Goal: Find specific page/section: Find specific page/section

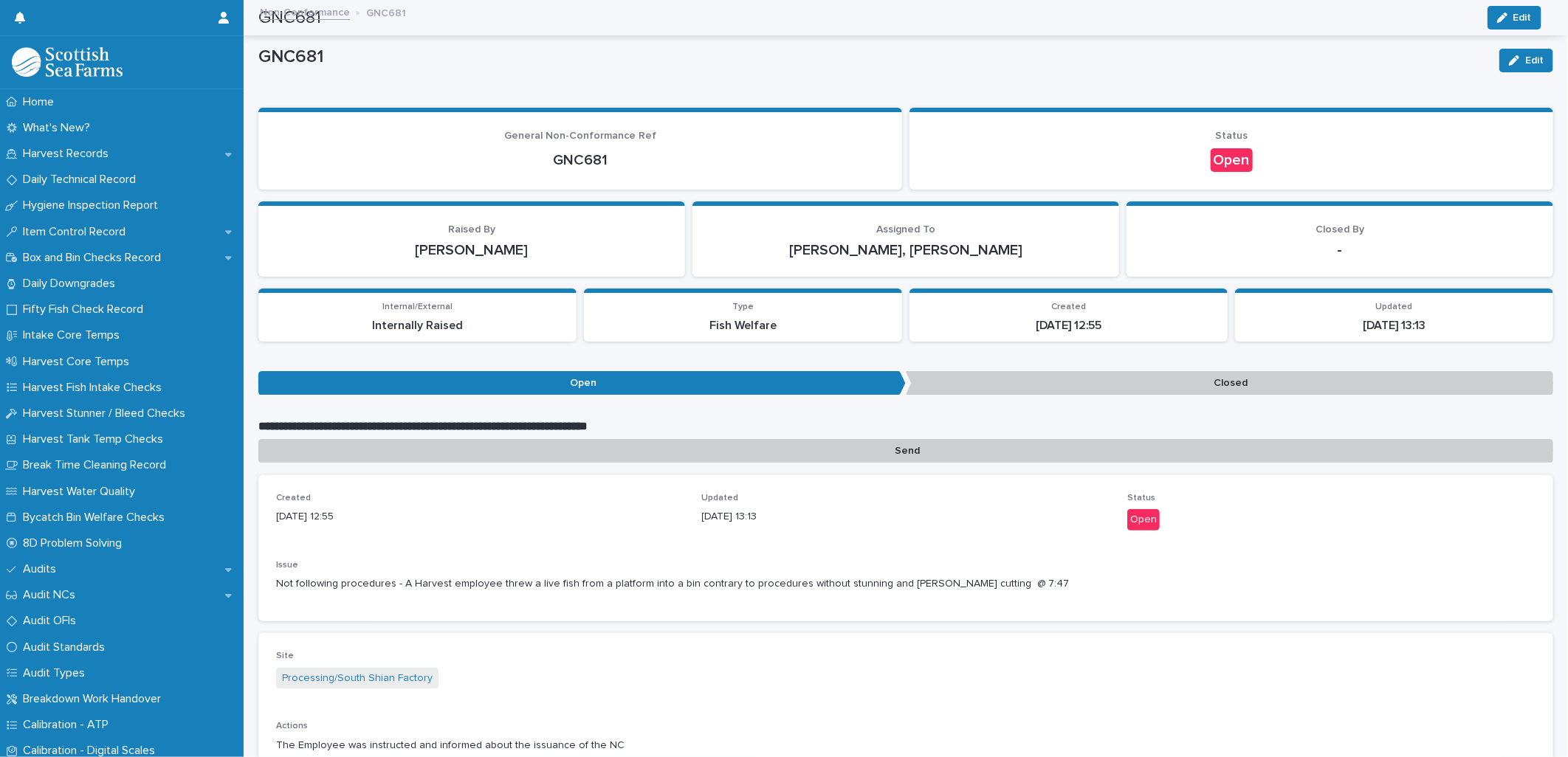
scroll to position [800, 0]
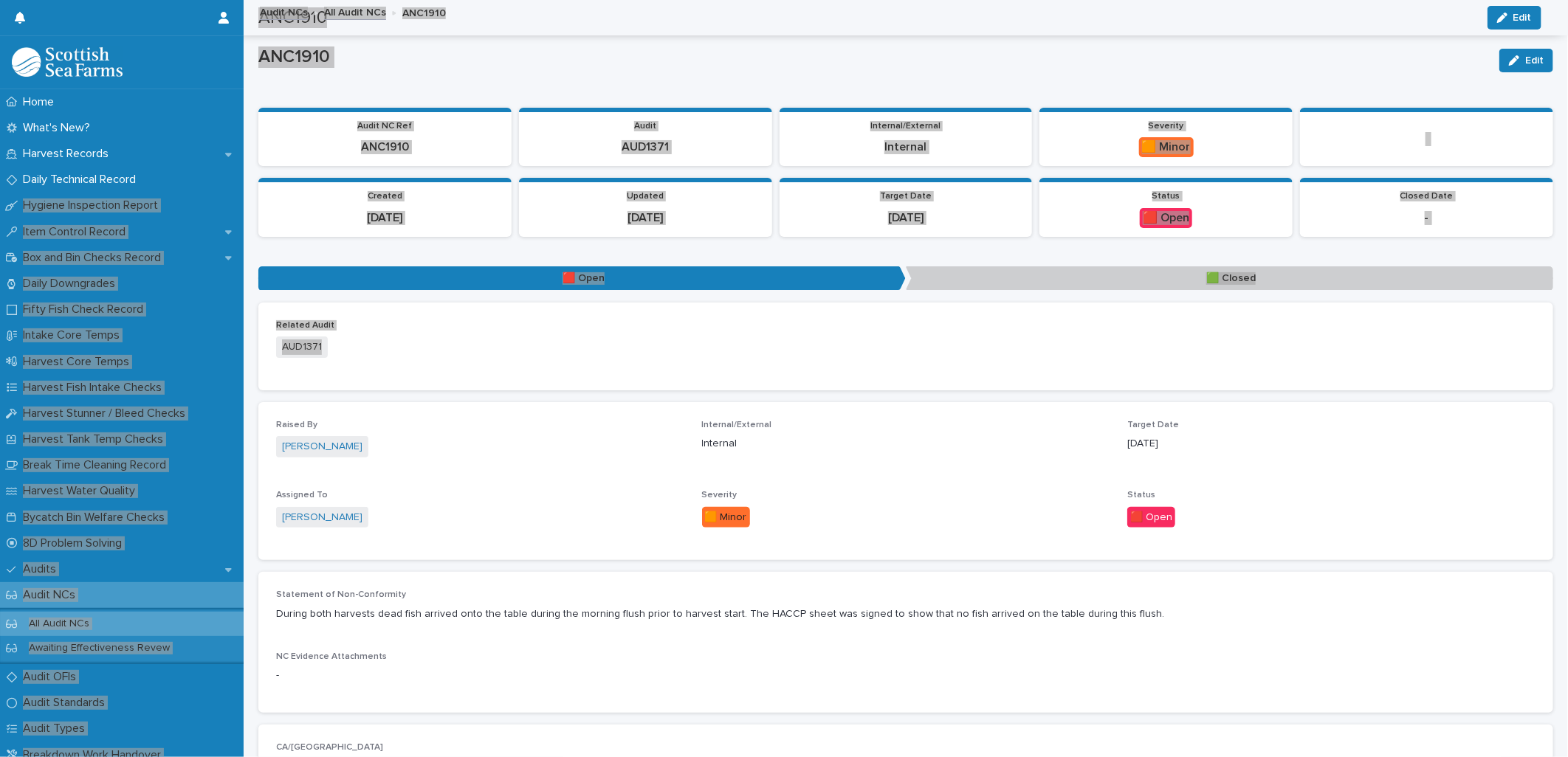
scroll to position [150, 0]
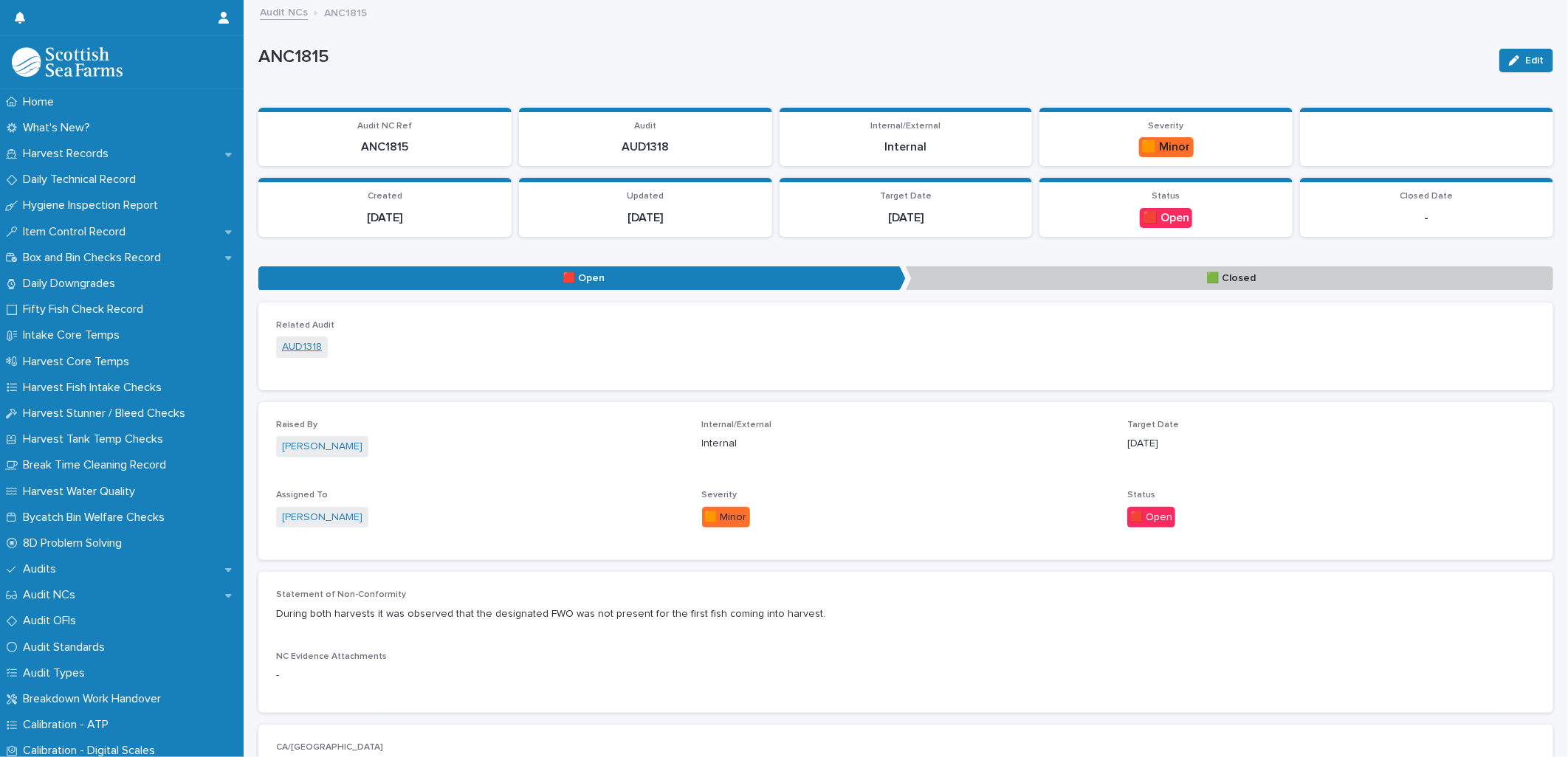
click at [312, 347] on link "AUD1318" at bounding box center [302, 347] width 40 height 15
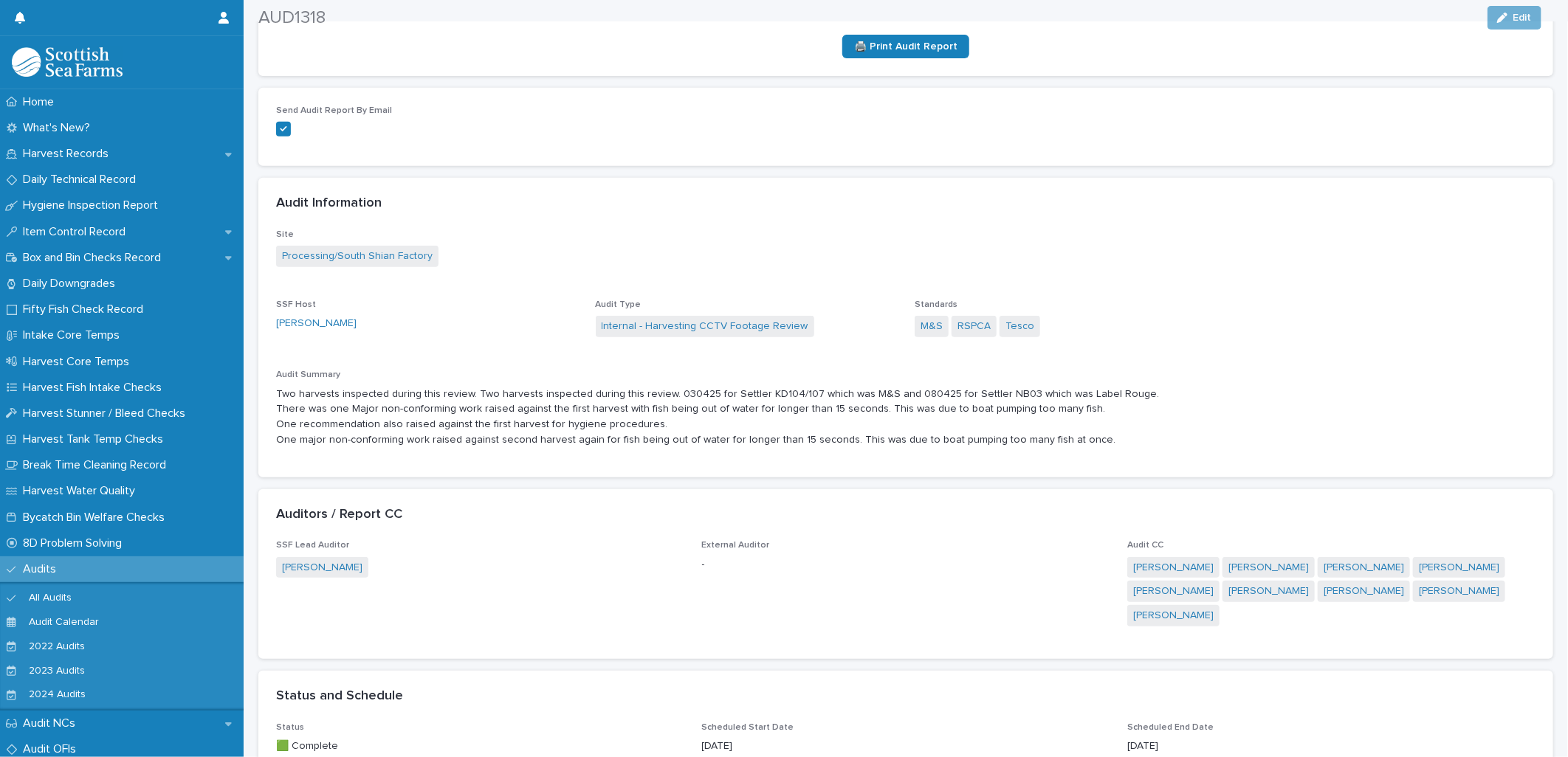
scroll to position [409, 0]
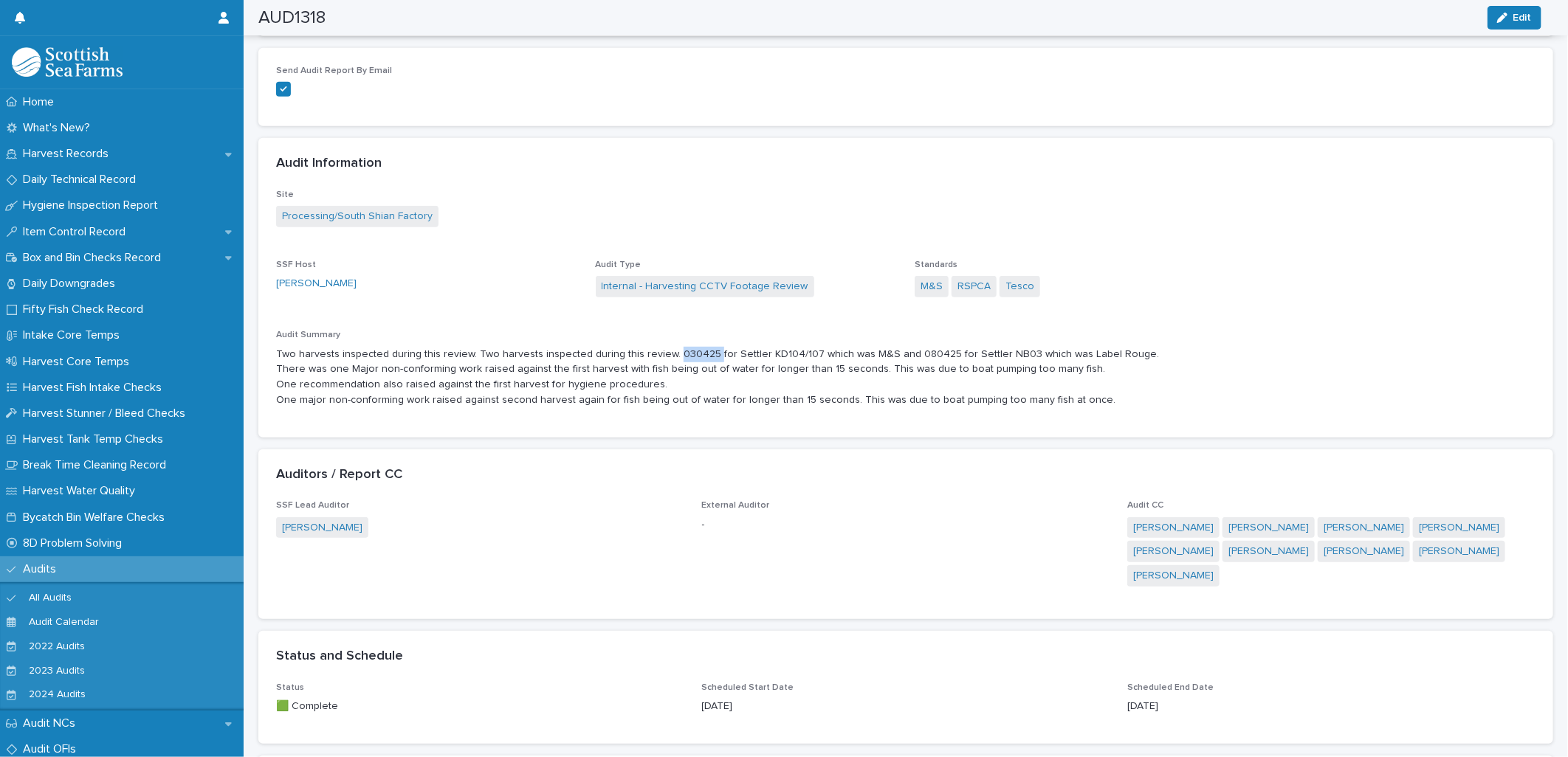
drag, startPoint x: 666, startPoint y: 350, endPoint x: 703, endPoint y: 357, distance: 37.7
click at [703, 357] on p "Two harvests inspected during this review. Two harvests inspected during this r…" at bounding box center [905, 377] width 1259 height 61
click at [905, 351] on p "Two harvests inspected during this review. Two harvests inspected during this r…" at bounding box center [905, 377] width 1259 height 61
drag, startPoint x: 898, startPoint y: 351, endPoint x: 935, endPoint y: 356, distance: 37.3
click at [935, 356] on p "Two harvests inspected during this review. Two harvests inspected during this r…" at bounding box center [905, 377] width 1259 height 61
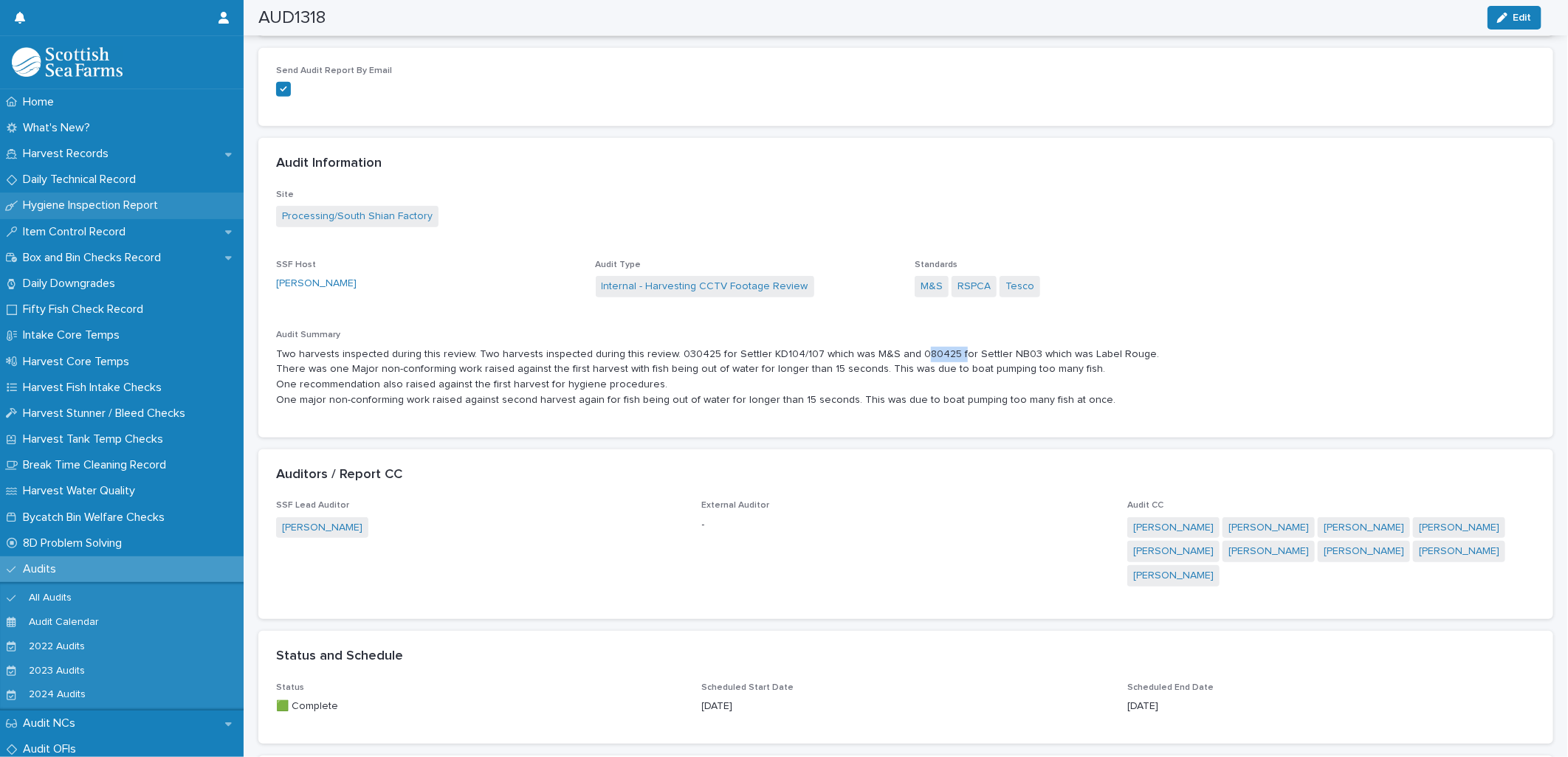
click at [92, 195] on div "Hygiene Inspection Report" at bounding box center [121, 205] width 244 height 26
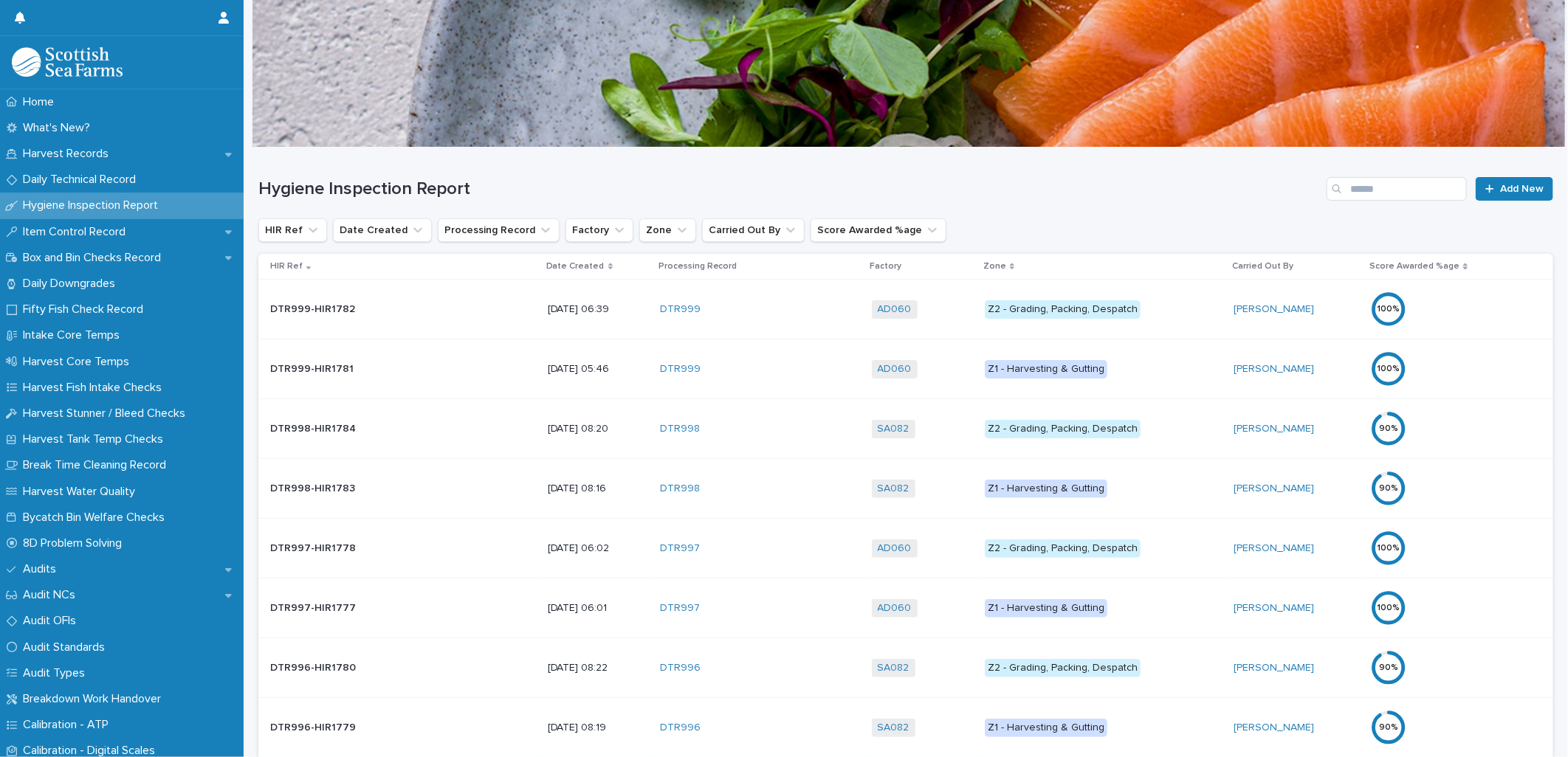
click at [546, 259] on div "Date Created" at bounding box center [598, 266] width 103 height 16
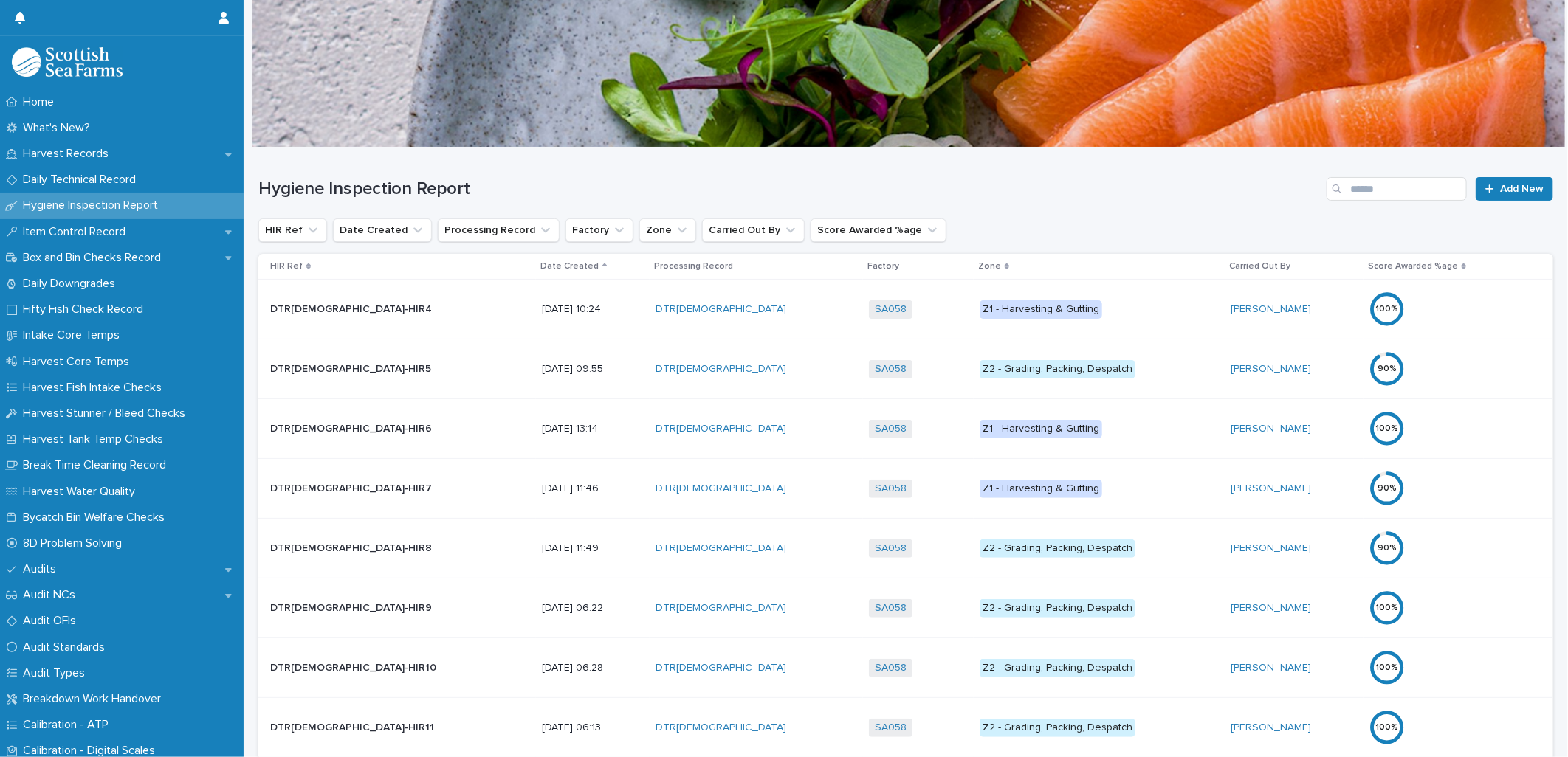
click at [540, 259] on div "Date Created" at bounding box center [592, 266] width 104 height 16
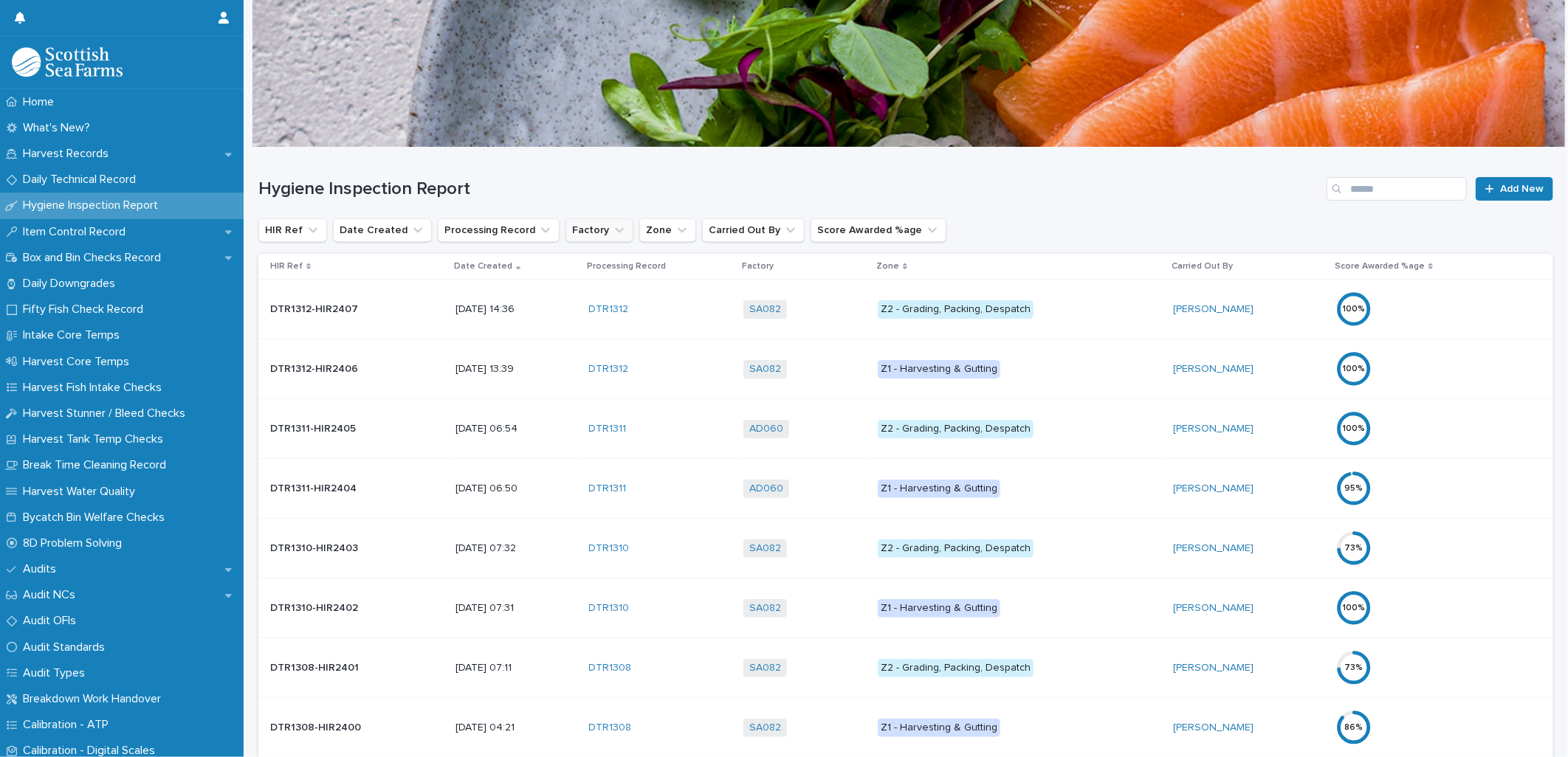
click at [588, 236] on button "Factory" at bounding box center [599, 230] width 68 height 24
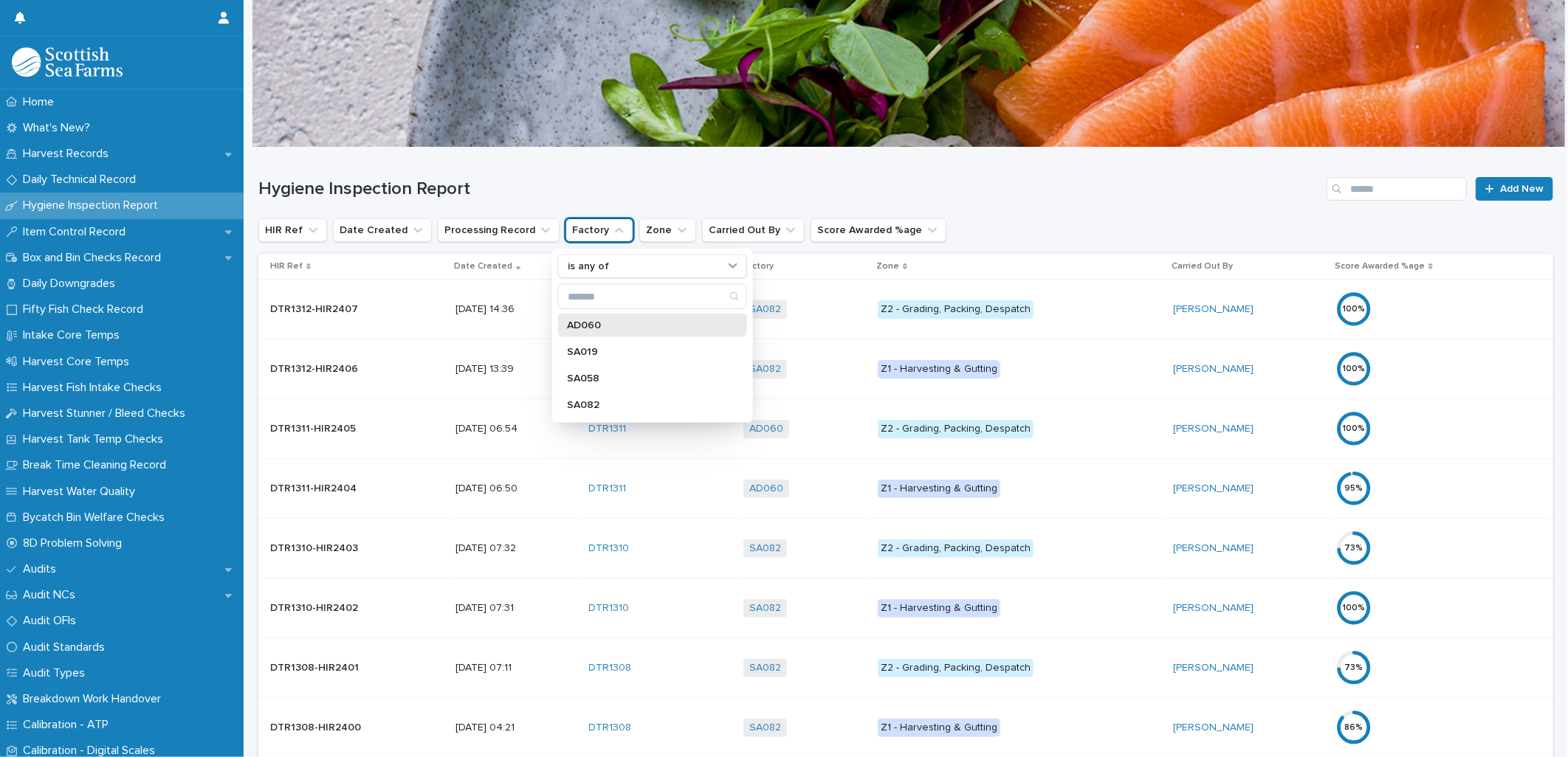
click at [591, 320] on p "AD060" at bounding box center [645, 325] width 157 height 11
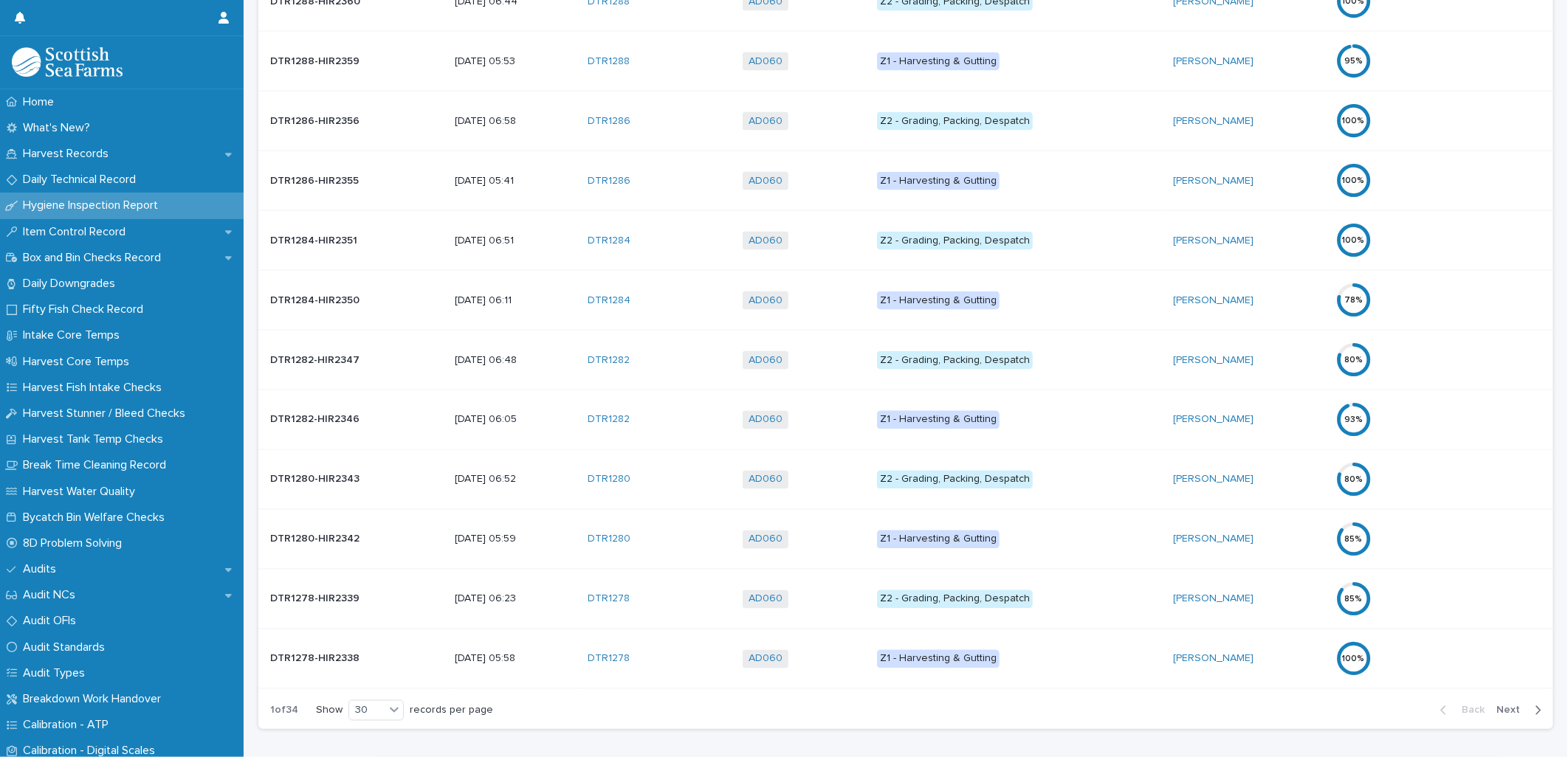
scroll to position [1454, 0]
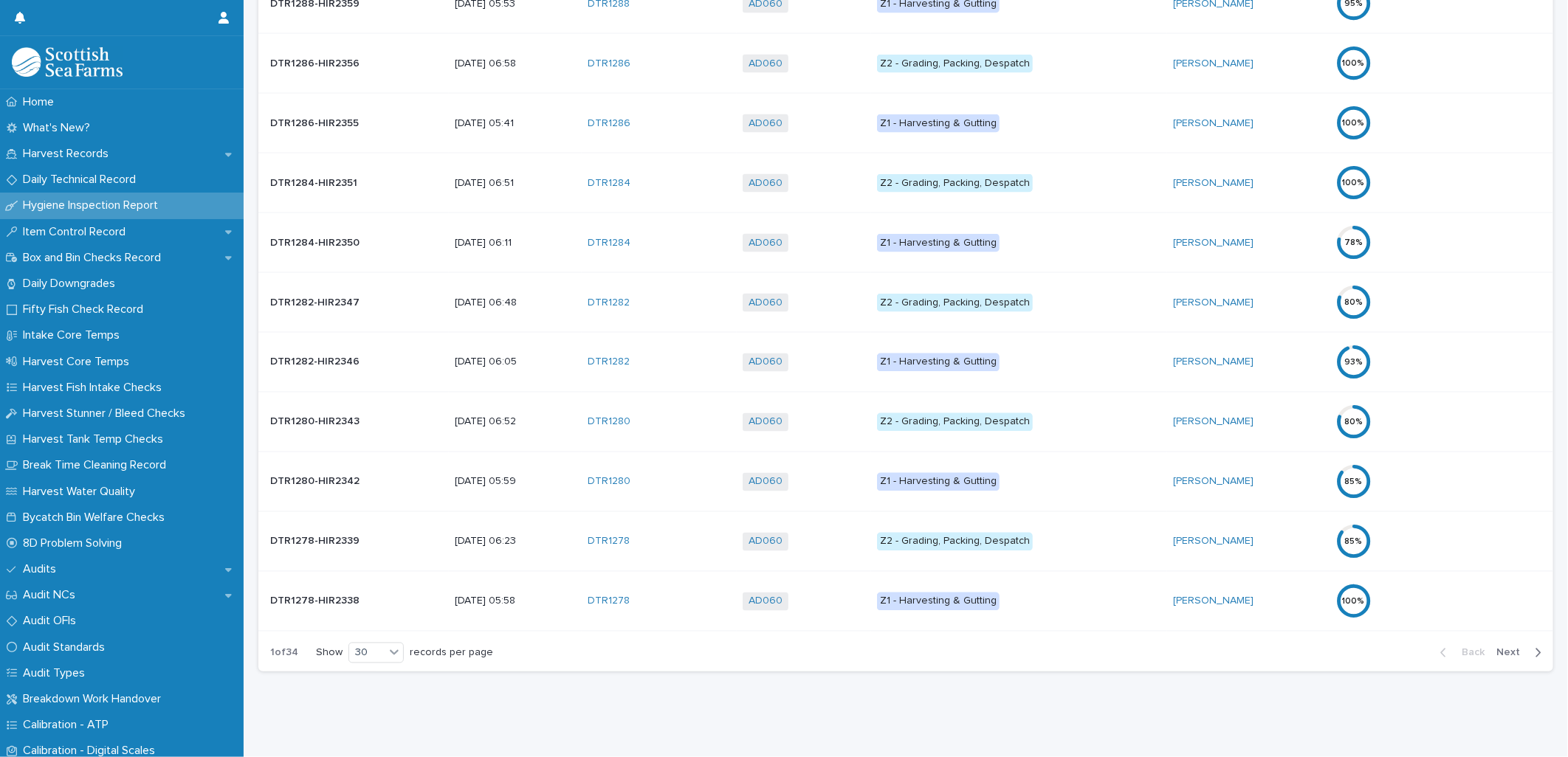
click at [1508, 648] on span "Next" at bounding box center [1512, 653] width 33 height 11
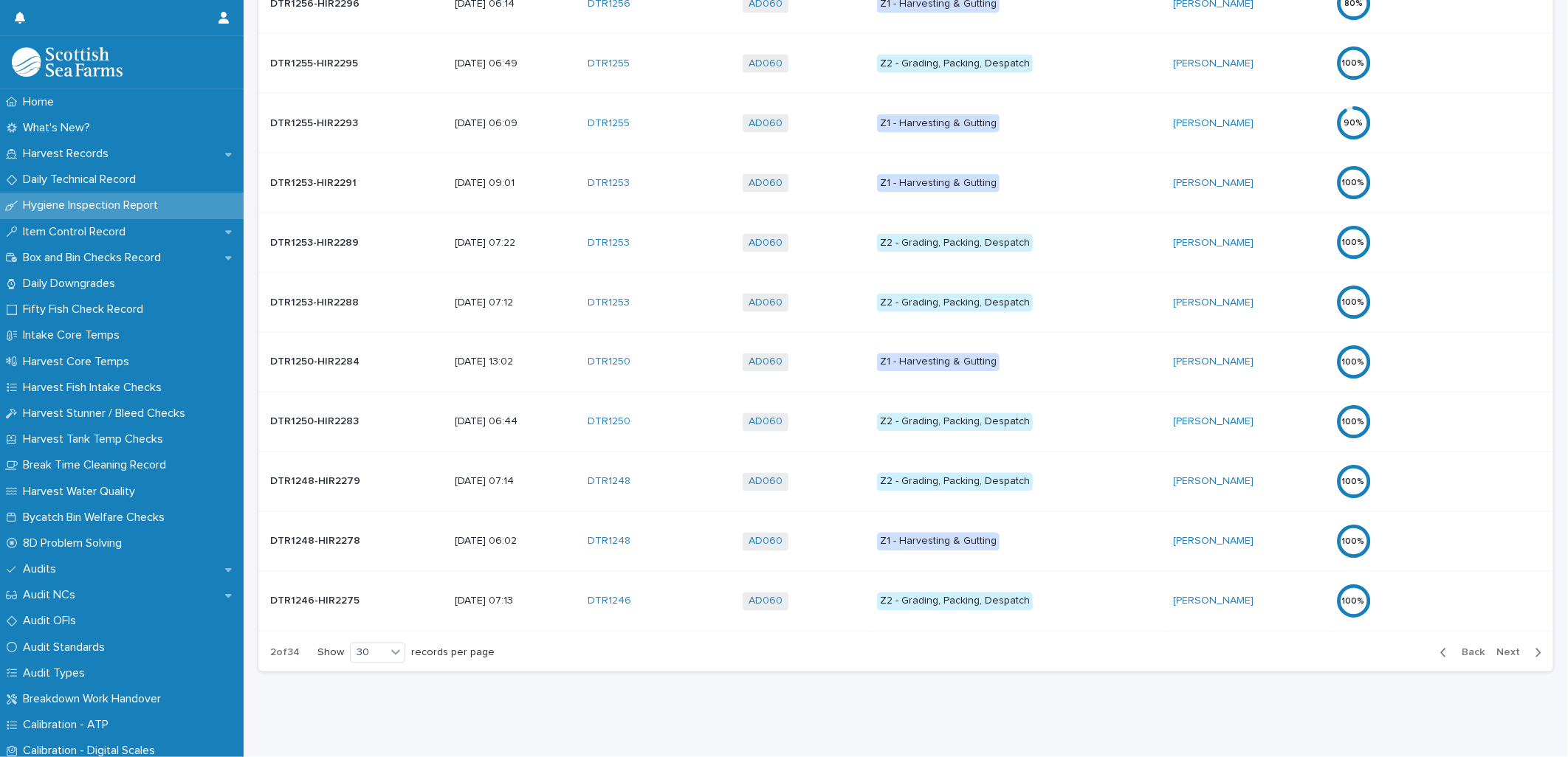
click at [1508, 648] on span "Next" at bounding box center [1512, 653] width 33 height 11
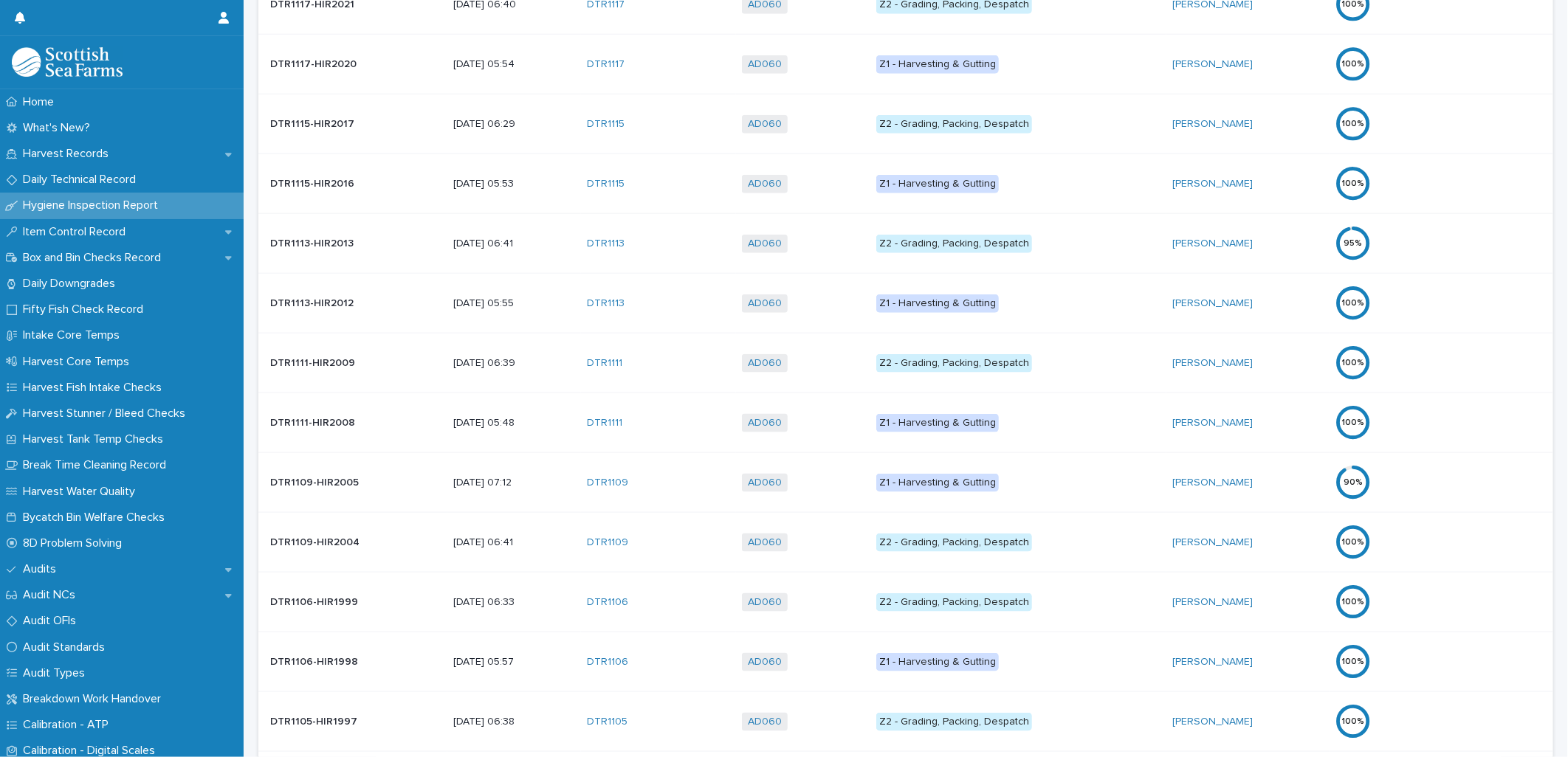
scroll to position [881, 0]
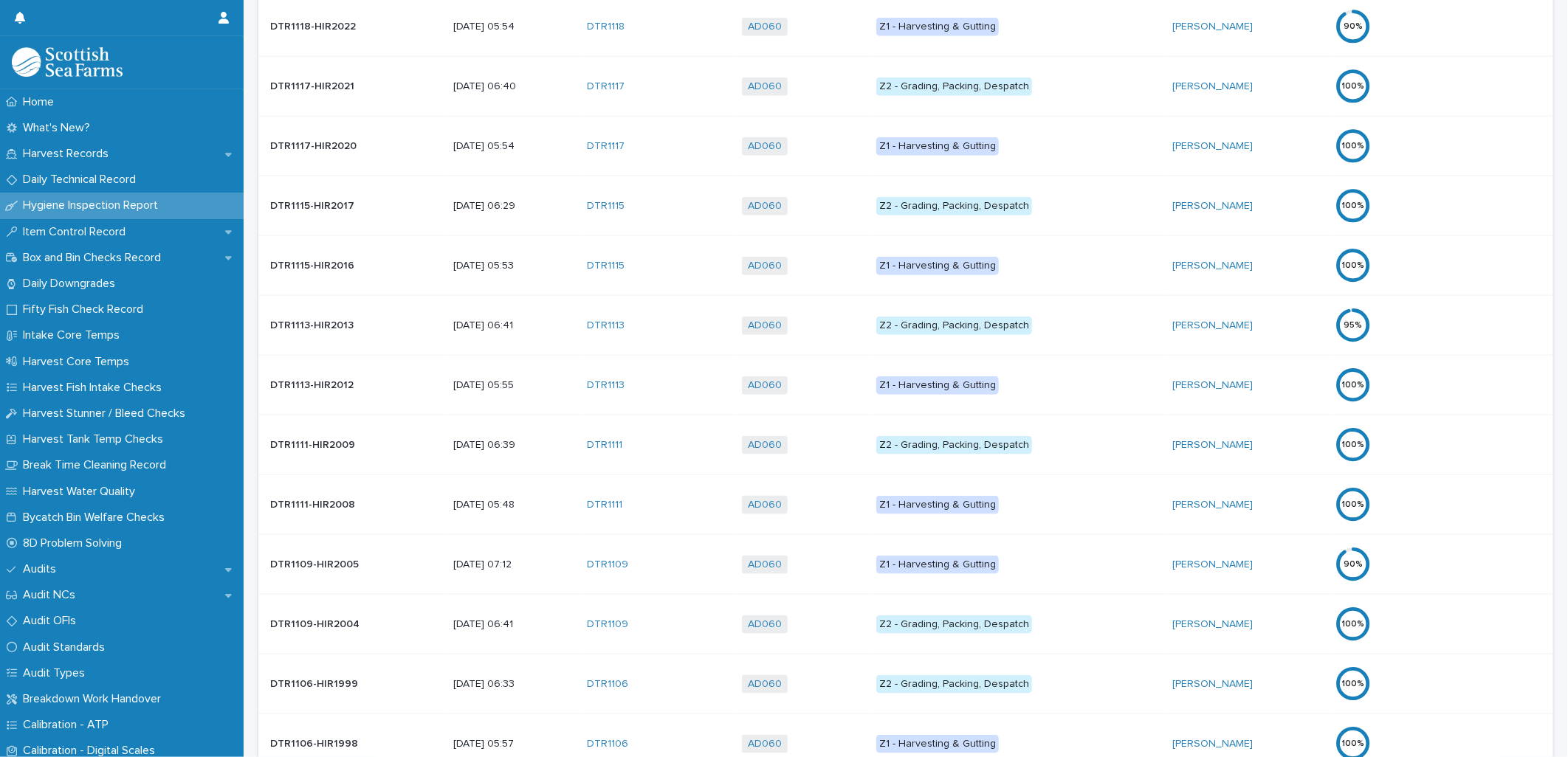
click at [514, 566] on p "3/4/2025 07:12" at bounding box center [513, 565] width 121 height 12
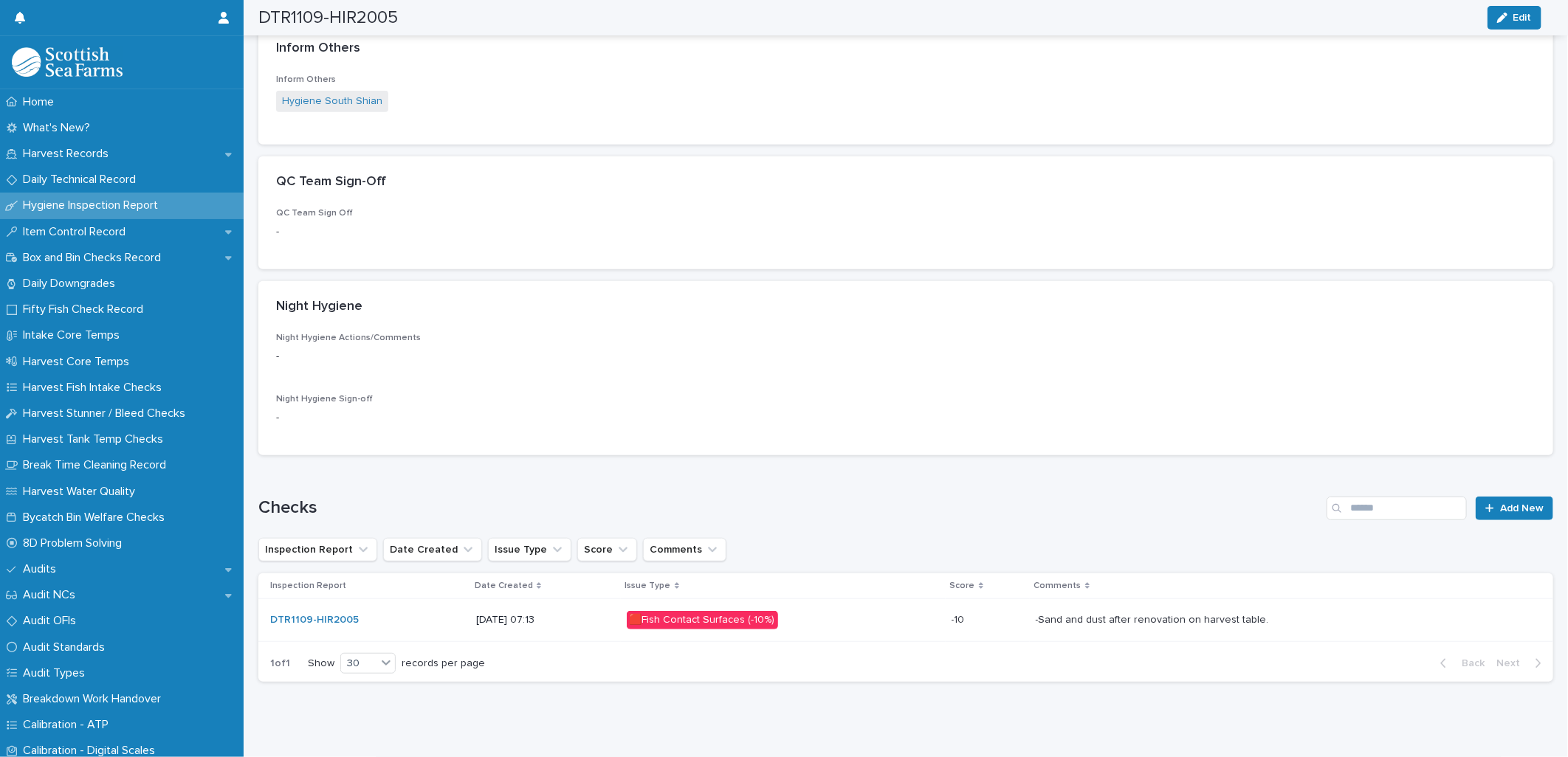
scroll to position [391, 0]
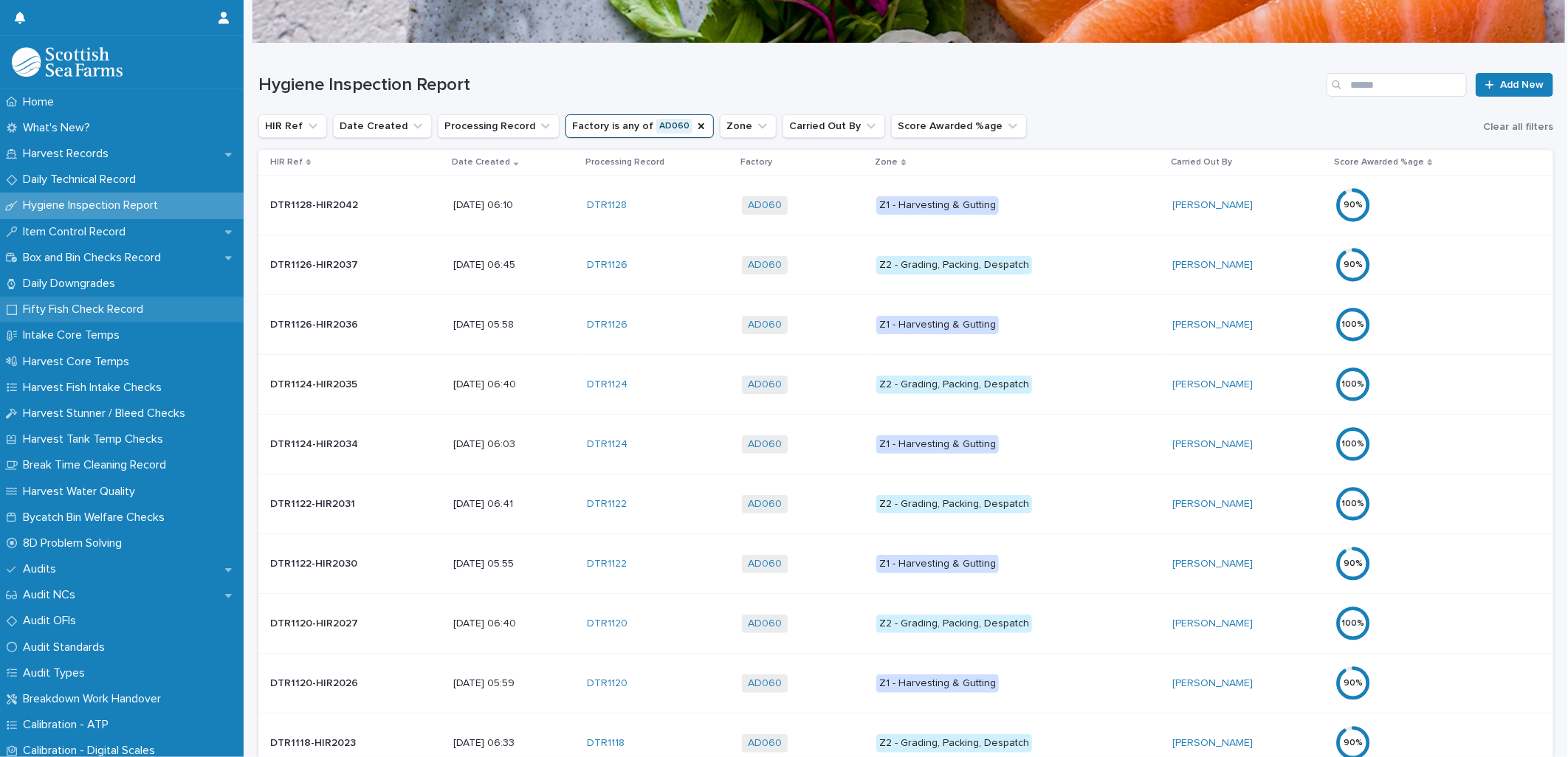
scroll to position [82, 0]
